Goal: Ask a question

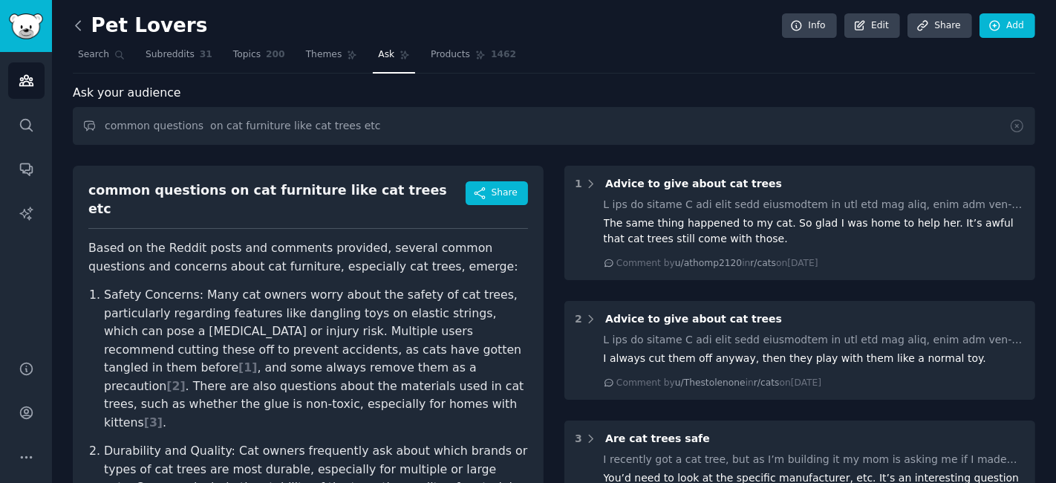
click at [81, 25] on icon at bounding box center [79, 26] width 16 height 16
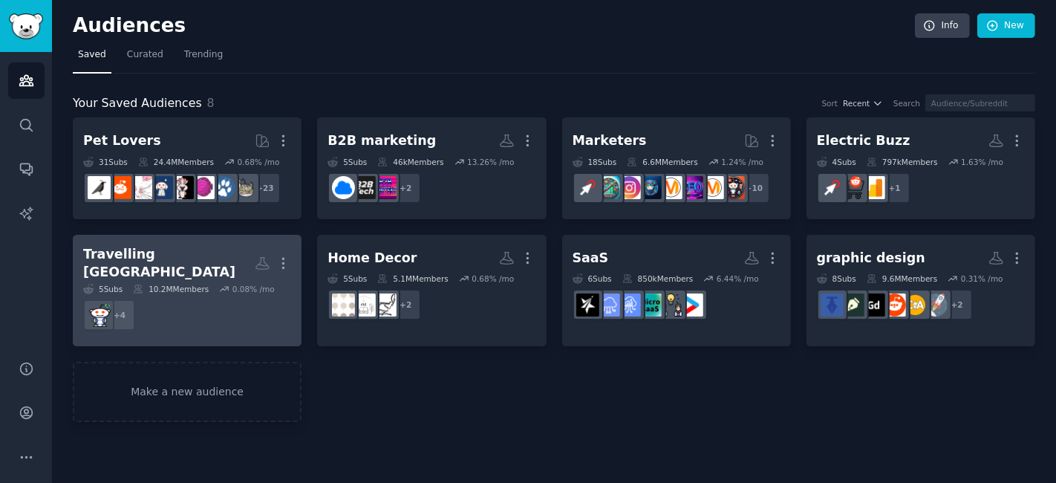
click at [219, 284] on icon at bounding box center [224, 289] width 10 height 10
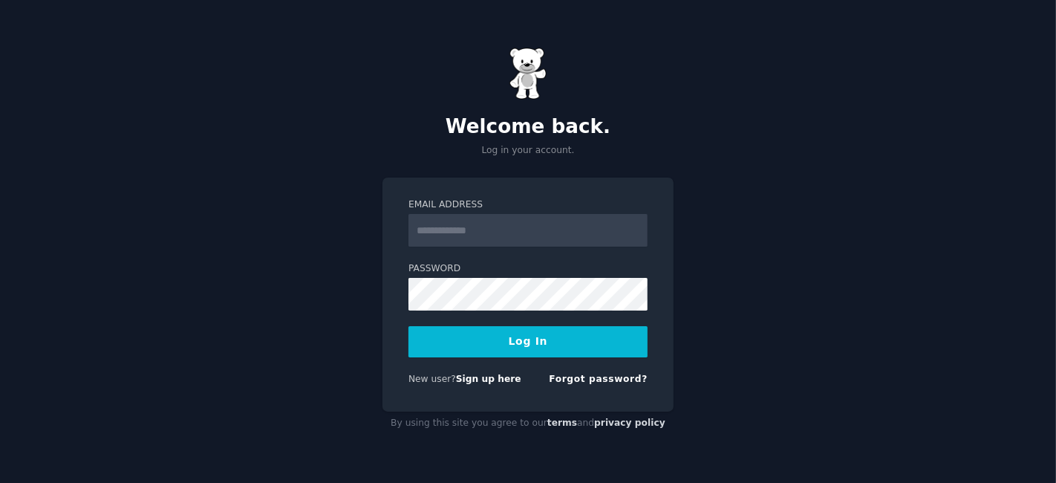
type input "**********"
click at [564, 342] on button "Log In" at bounding box center [527, 341] width 239 height 31
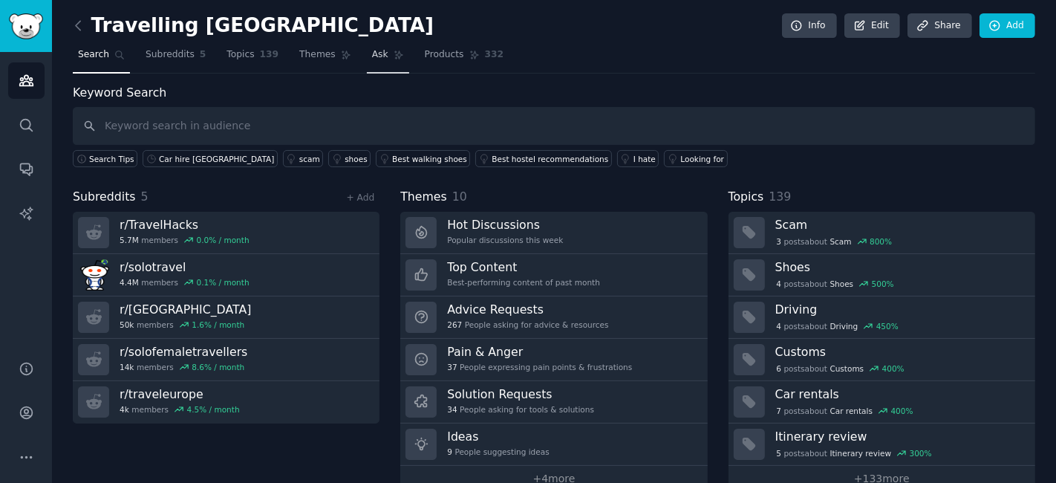
click at [372, 56] on span "Ask" at bounding box center [380, 54] width 16 height 13
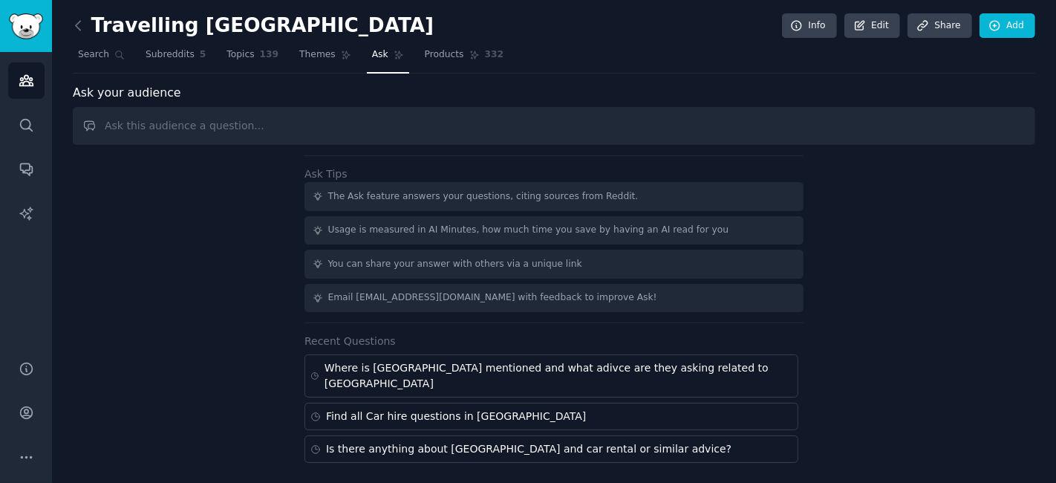
click at [285, 132] on input "text" at bounding box center [554, 126] width 963 height 38
type input "Most asked question for tourists visitng [GEOGRAPHIC_DATA] regards commuting"
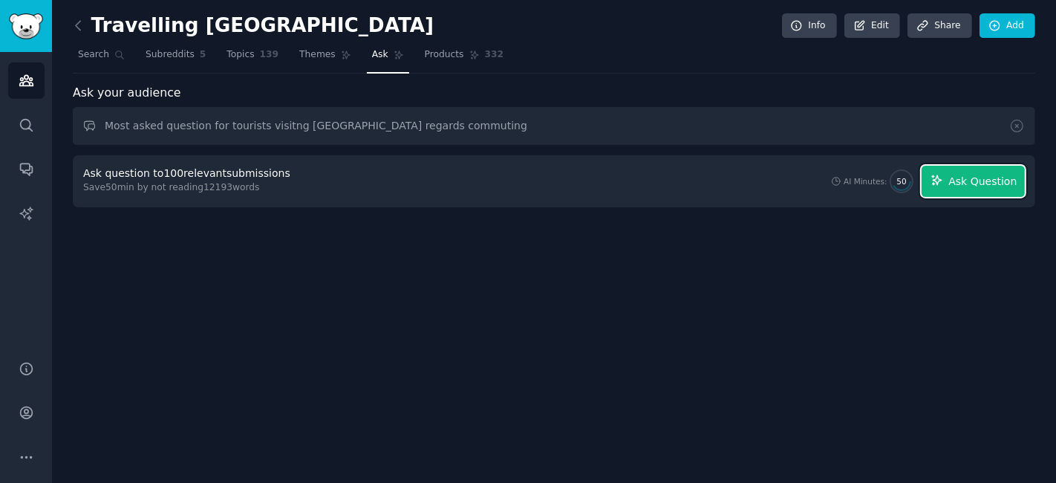
click at [971, 183] on span "Ask Question" at bounding box center [982, 182] width 68 height 16
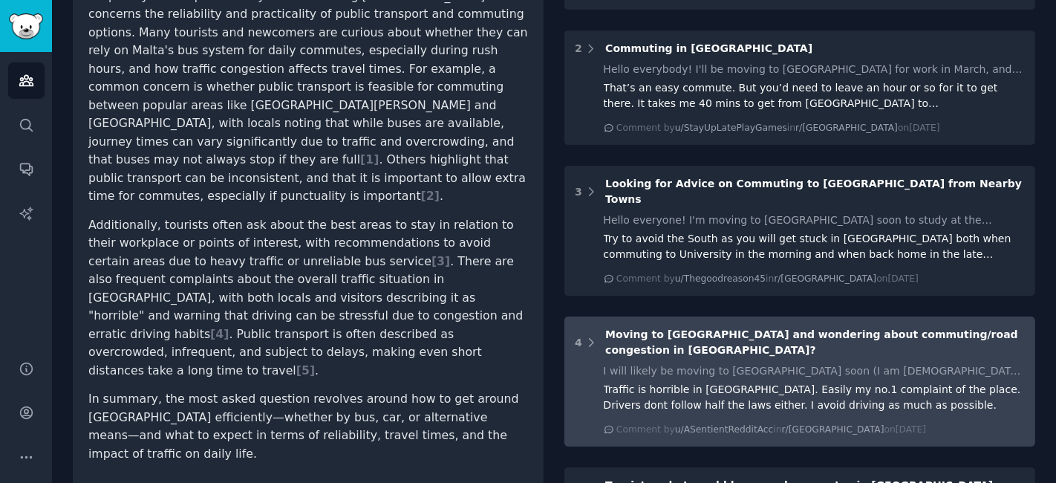
scroll to position [330, 0]
